Goal: Transaction & Acquisition: Purchase product/service

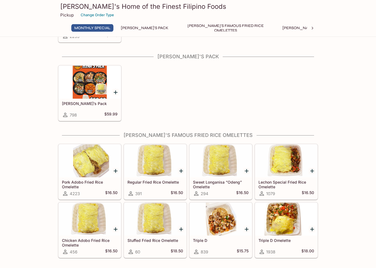
scroll to position [74, 0]
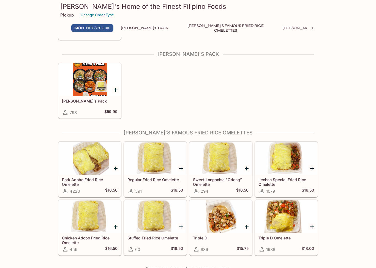
click at [222, 218] on div at bounding box center [221, 216] width 62 height 33
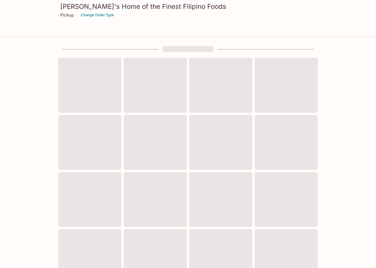
scroll to position [75, 0]
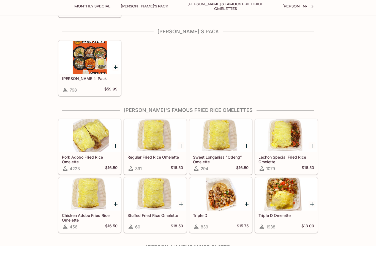
click at [286, 199] on div at bounding box center [286, 215] width 62 height 33
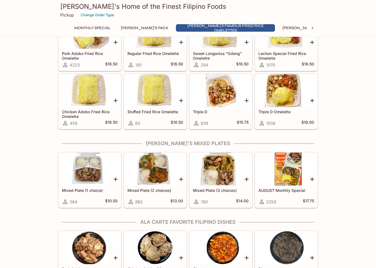
scroll to position [200, 0]
click at [281, 177] on div at bounding box center [286, 169] width 62 height 33
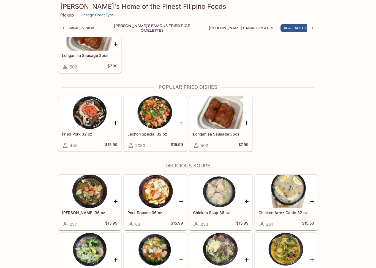
scroll to position [525, 0]
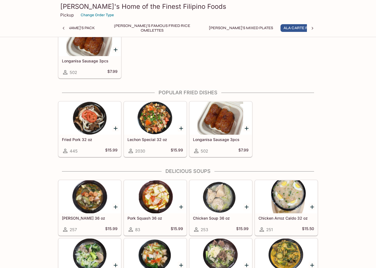
click at [91, 123] on div at bounding box center [90, 118] width 62 height 33
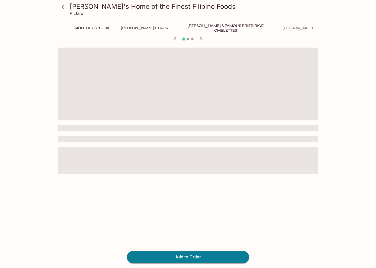
scroll to position [0, 130]
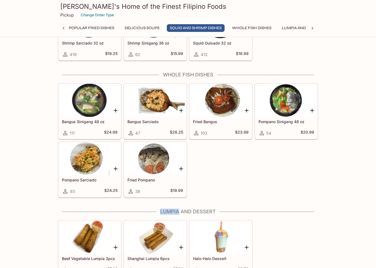
click at [299, 35] on div "Monthly Special [PERSON_NAME]'s Pack [PERSON_NAME]'s Famous Fried Rice Omelette…" at bounding box center [188, 29] width 238 height 11
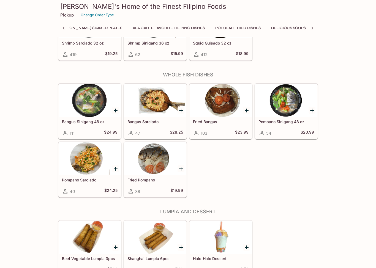
click at [130, 28] on button "Ala Carte Favorite Filipino Dishes" at bounding box center [169, 28] width 78 height 8
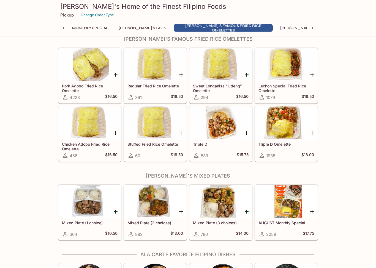
scroll to position [168, 0]
click at [289, 115] on div at bounding box center [286, 122] width 62 height 33
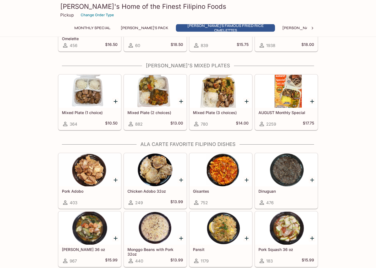
scroll to position [278, 0]
click at [286, 97] on div at bounding box center [286, 91] width 62 height 33
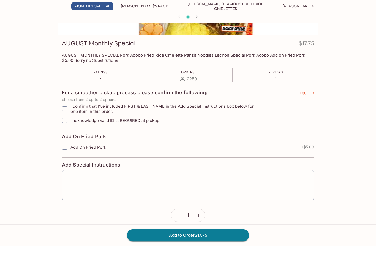
scroll to position [69, 0]
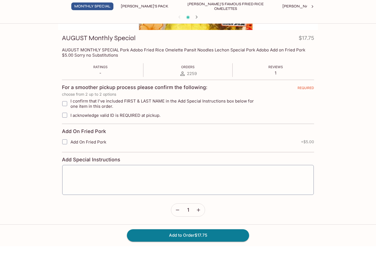
click at [70, 120] on input "I confirm that I've included FIRST & LAST NAME in the Add Special Instructions …" at bounding box center [64, 125] width 11 height 11
checkbox input "true"
click at [150, 191] on textarea at bounding box center [188, 201] width 244 height 21
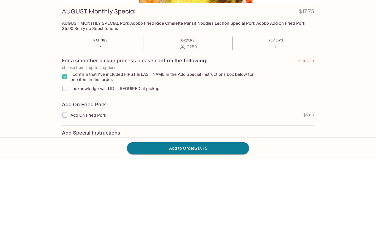
scroll to position [68, 0]
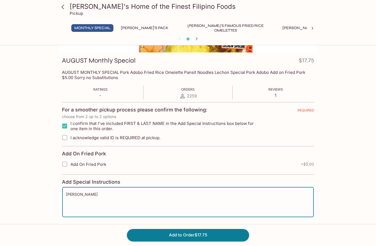
type textarea "[PERSON_NAME]"
click at [67, 135] on input "I acknowledge valid ID is REQUIRED at pickup." at bounding box center [64, 137] width 11 height 11
checkbox input "true"
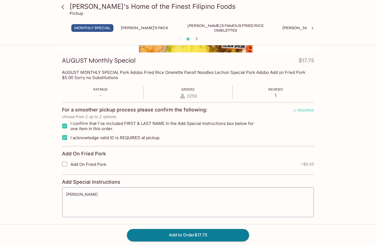
click at [66, 165] on input "Add On Fried Pork" at bounding box center [64, 164] width 11 height 11
checkbox input "true"
click at [20, 228] on div "[PERSON_NAME]'s Home of the Finest Filipino Foods Pickup Monthly Special [PERSO…" at bounding box center [188, 125] width 352 height 290
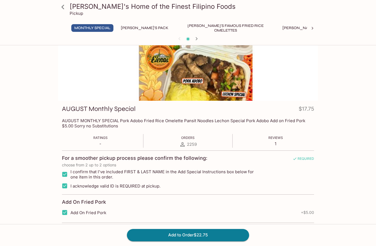
scroll to position [0, 0]
